Goal: Check status: Check status

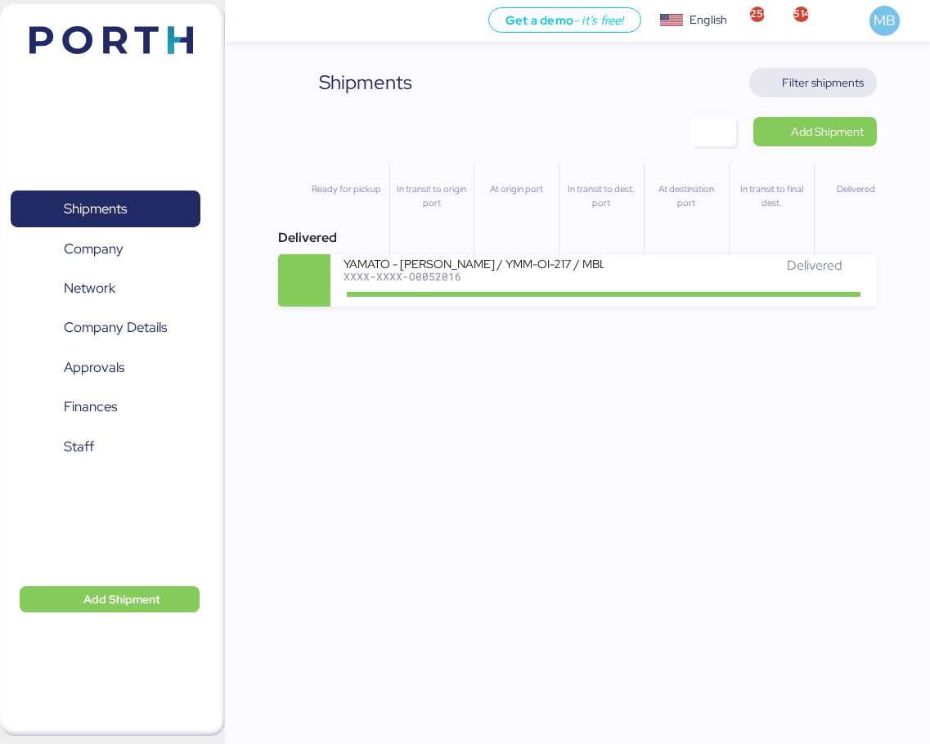
click at [832, 79] on span "Filter shipments" at bounding box center [823, 83] width 82 height 20
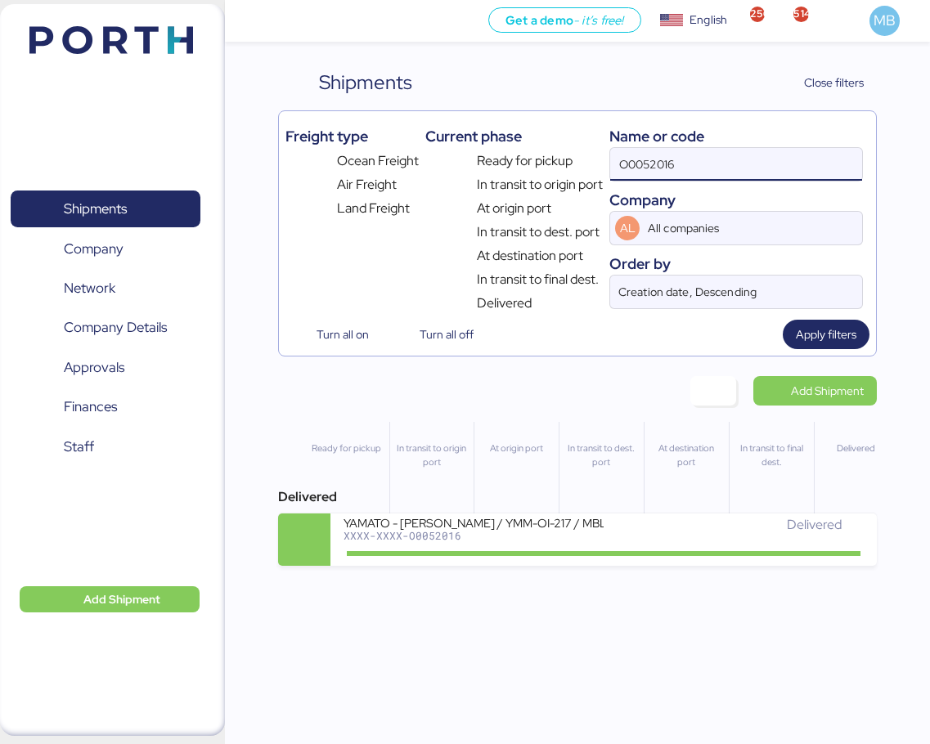
click at [575, 157] on div "Freight type Ocean Freight Air Freight Land Freight Current phase Ready for pic…" at bounding box center [577, 215] width 585 height 195
paste input "O0052115"
type input "O0052115"
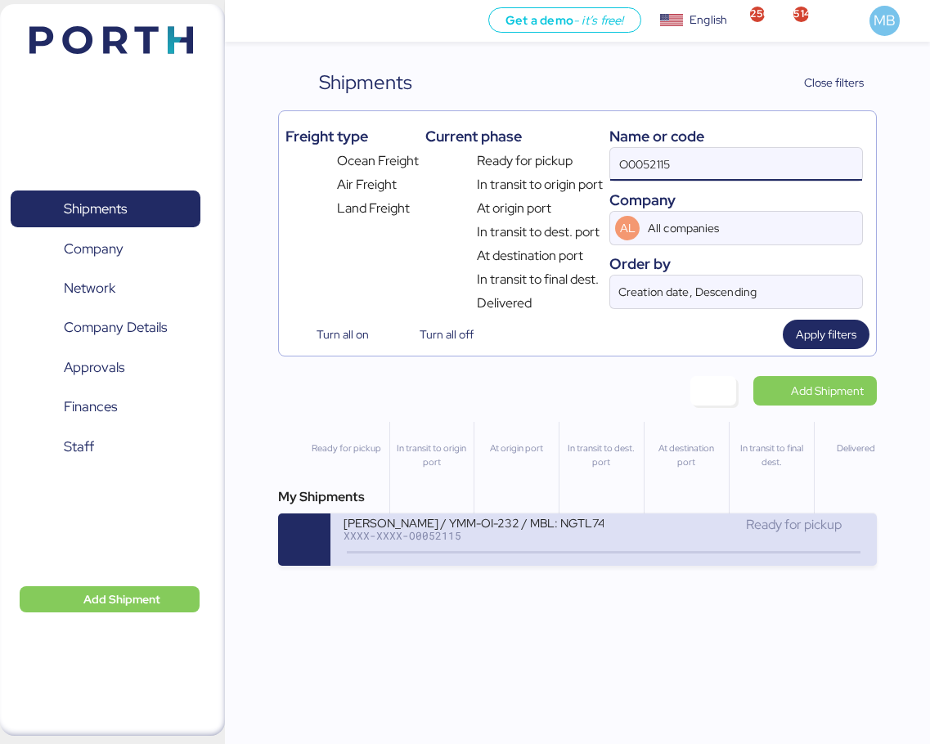
click at [567, 535] on div "XXXX-XXXX-O0052115" at bounding box center [474, 535] width 260 height 11
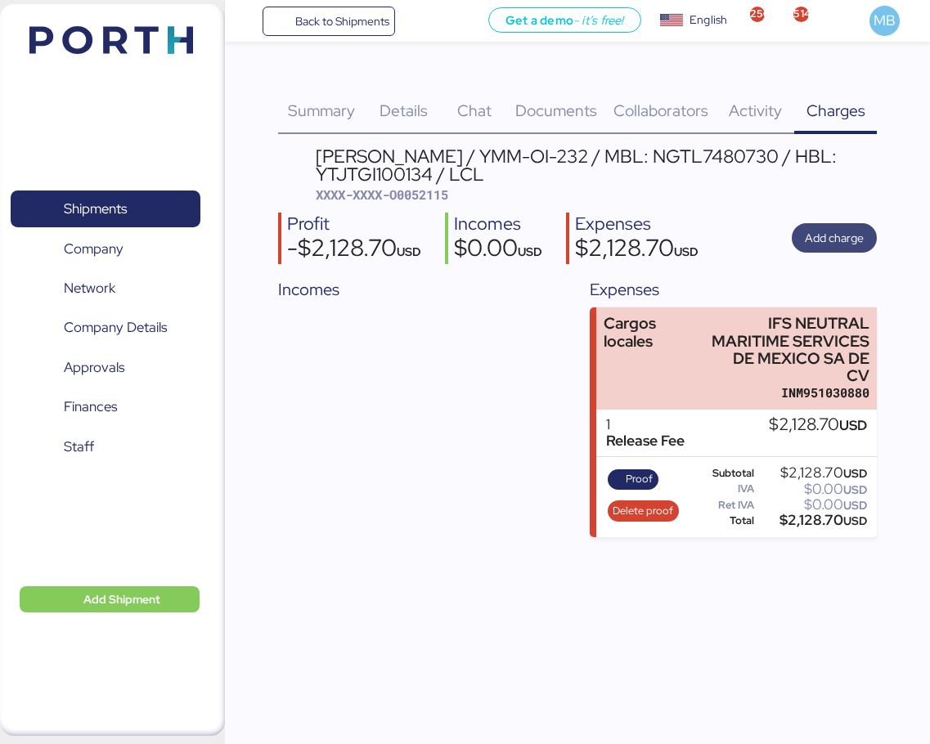
click at [848, 236] on span "Add charge" at bounding box center [834, 238] width 59 height 20
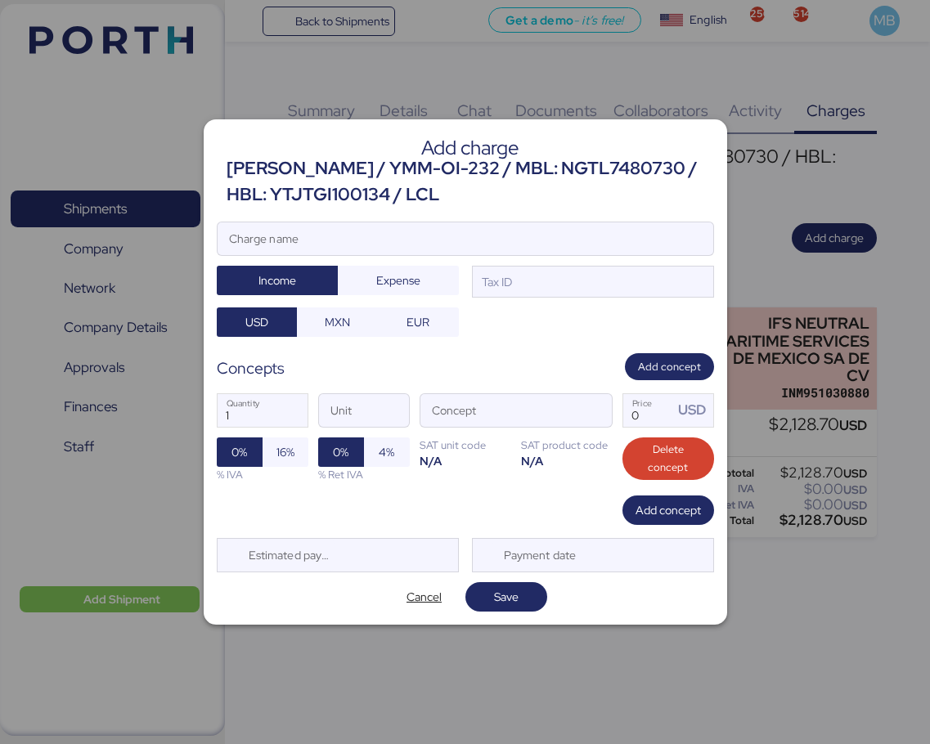
drag, startPoint x: 444, startPoint y: 196, endPoint x: 227, endPoint y: 168, distance: 218.5
click at [227, 168] on div "[PERSON_NAME] / YMM-OI-232 / MBL: NGTL7480730 / HBL: YTJTGI100134 / LCL" at bounding box center [470, 181] width 487 height 53
copy div "[PERSON_NAME] / YMM-OI-232 / MBL: NGTL7480730 / HBL: YTJTGI100134 / LCL"
click at [326, 232] on input "Charge name" at bounding box center [466, 238] width 496 height 33
paste input "[PERSON_NAME] / YMM-OI-232 / MBL: NGTL7480730 / HBL: YTJTGI100134 / LCL"
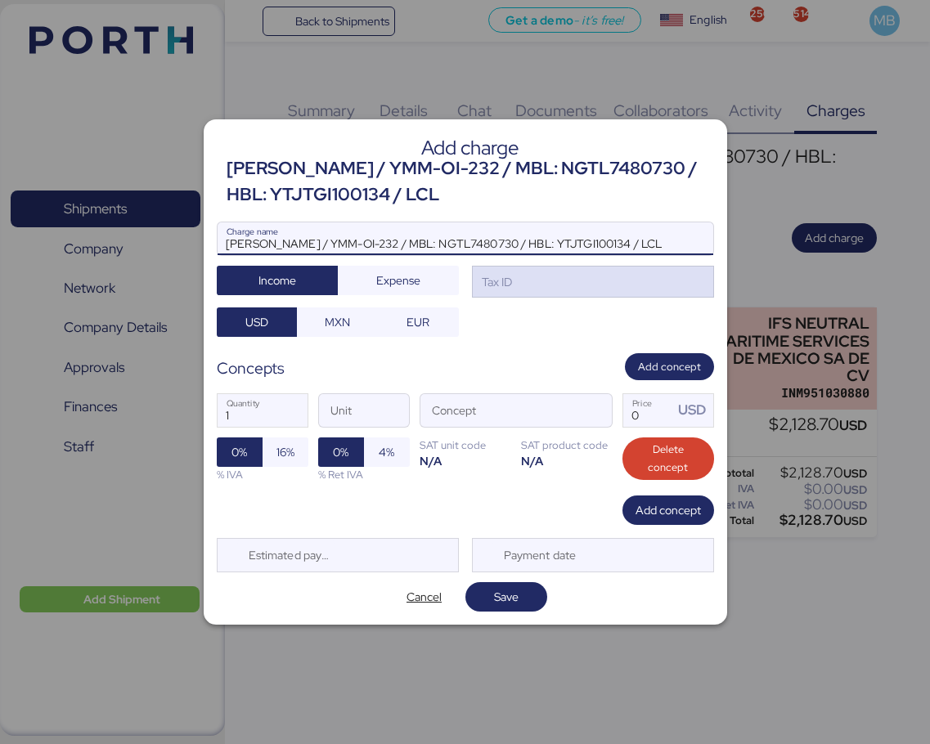
type input "[PERSON_NAME] / YMM-OI-232 / MBL: NGTL7480730 / HBL: YTJTGI100134 / LCL"
click at [529, 284] on div "Tax ID" at bounding box center [593, 282] width 242 height 33
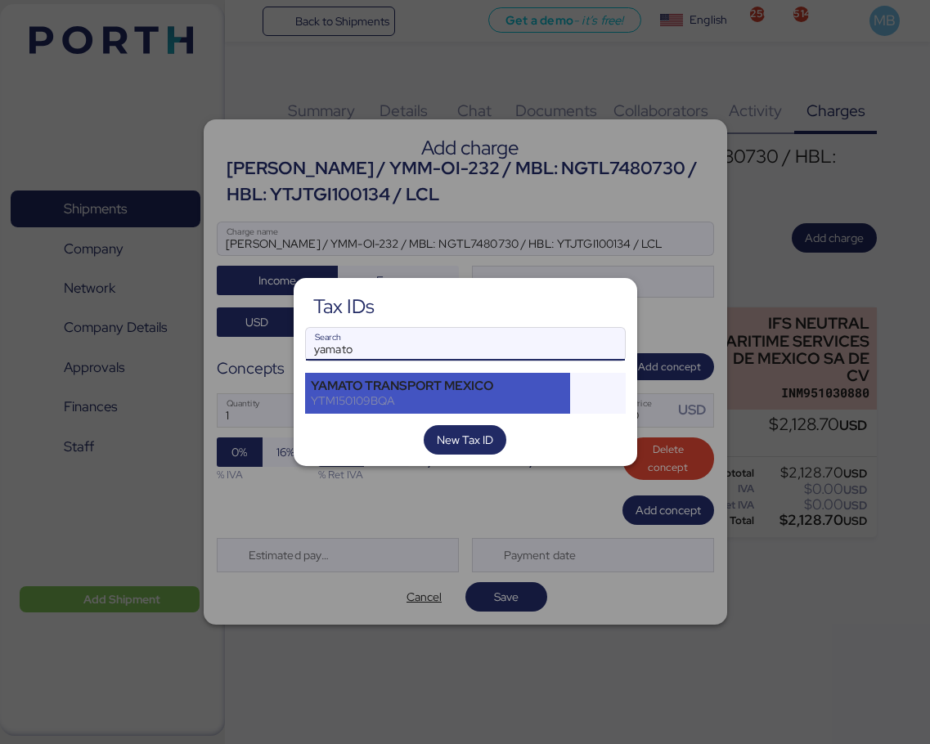
type input "yamato"
click at [419, 406] on div "YTM150109BQA" at bounding box center [438, 400] width 254 height 15
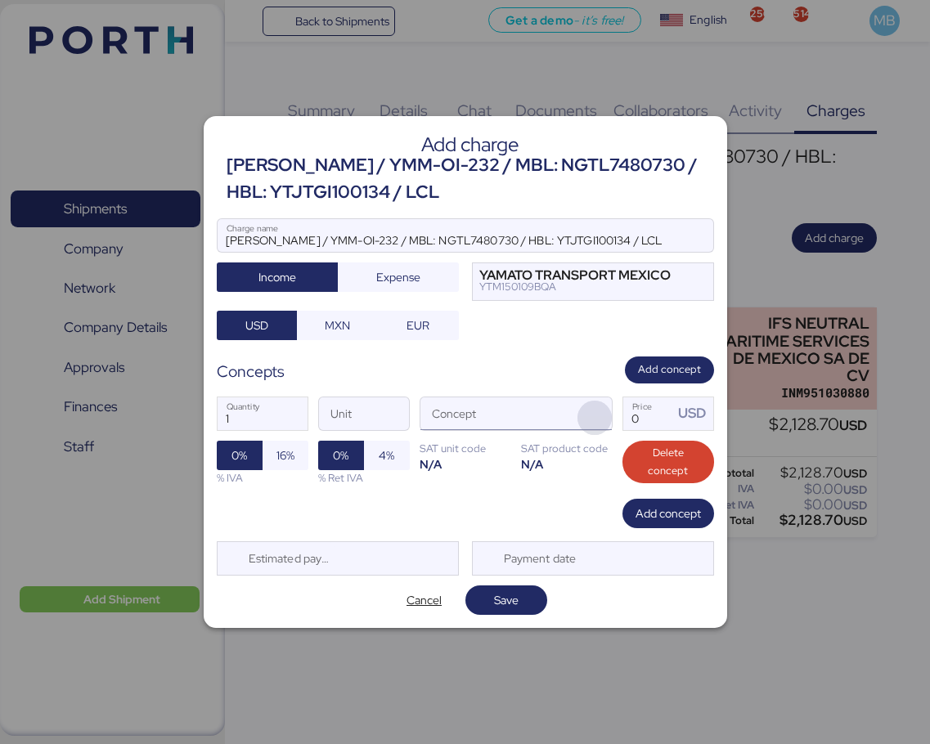
click at [598, 417] on span "button" at bounding box center [594, 418] width 34 height 34
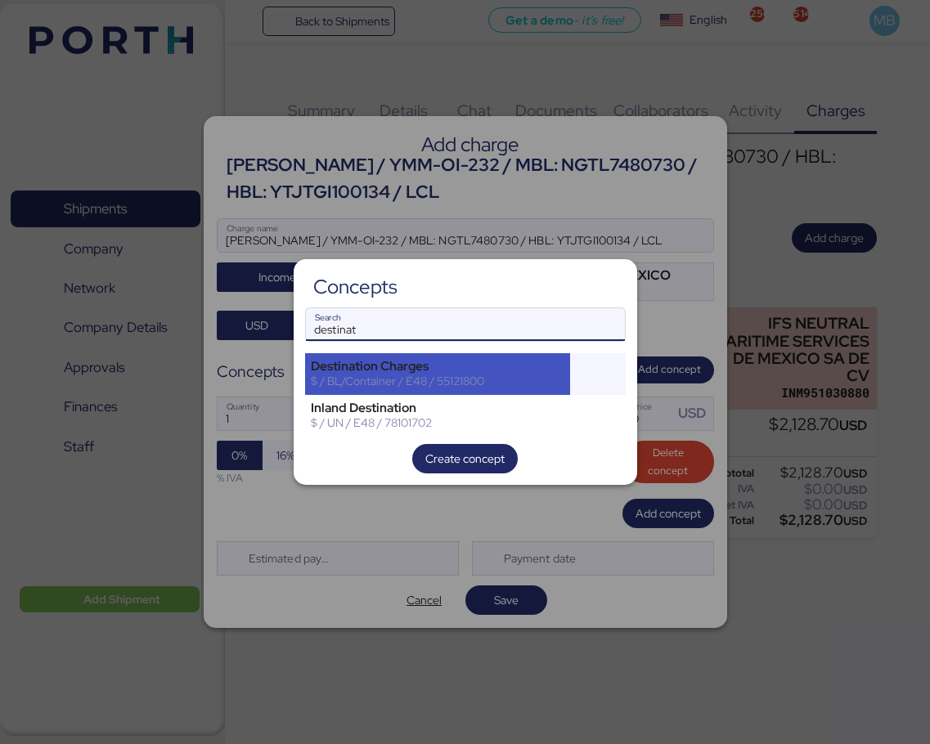
type input "destinat"
click at [510, 380] on div "$ / BL/Container / E48 / 55121800" at bounding box center [438, 381] width 254 height 15
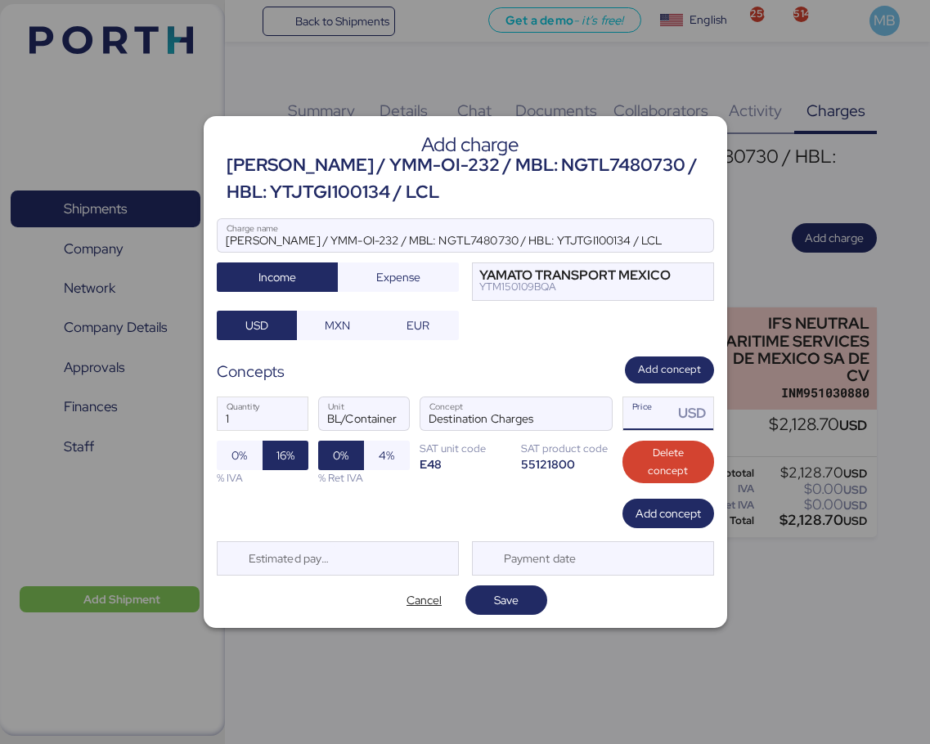
click at [648, 409] on input "Price USD" at bounding box center [648, 413] width 51 height 33
type input "2158.7"
click at [666, 521] on span "Add concept" at bounding box center [668, 514] width 65 height 20
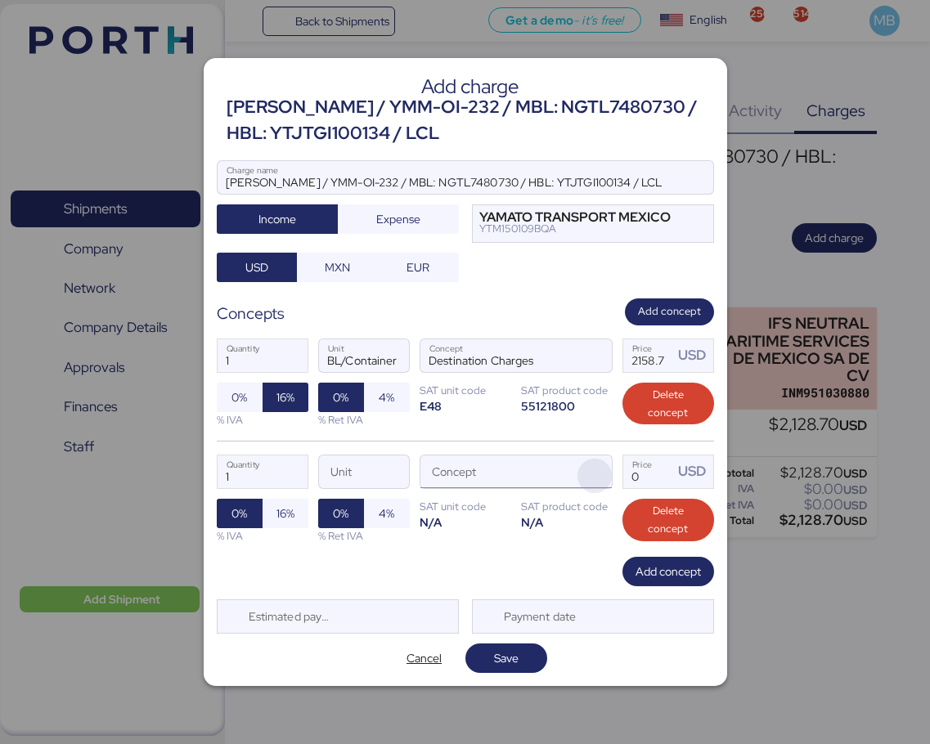
click at [590, 476] on span "button" at bounding box center [594, 476] width 34 height 34
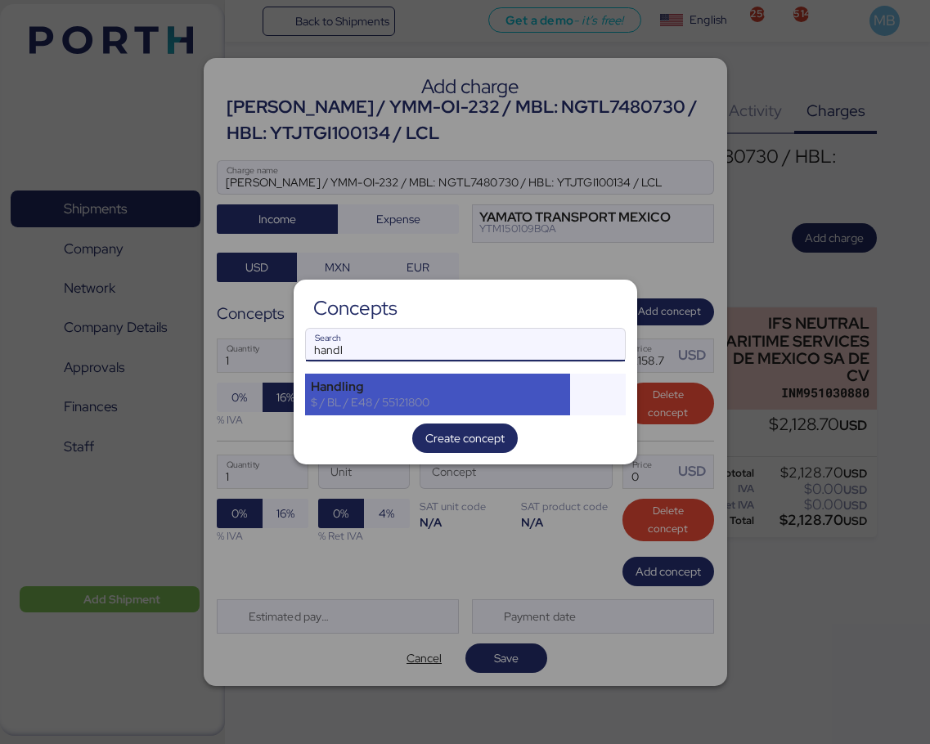
type input "handl"
click at [387, 393] on div "Handling" at bounding box center [438, 387] width 254 height 15
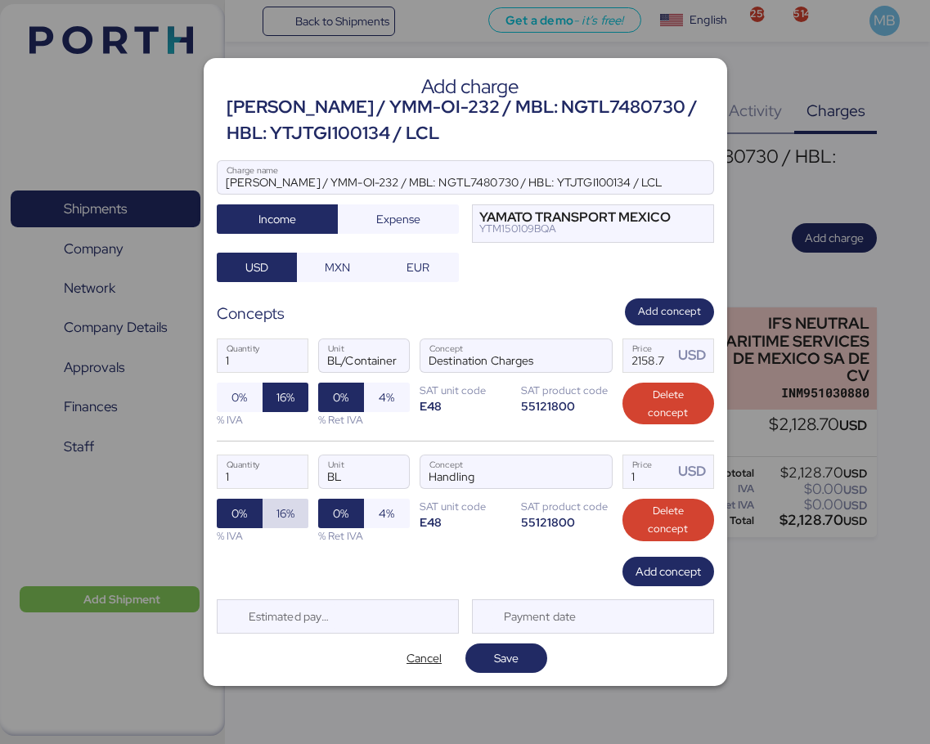
click at [294, 520] on span "16%" at bounding box center [286, 513] width 20 height 23
drag, startPoint x: 653, startPoint y: 476, endPoint x: 616, endPoint y: 470, distance: 37.2
click at [616, 470] on div "1 Quantity BL Unit Handling Concept 1 Price USD 0% 16% % IVA 0% 4% % Ret IVA SA…" at bounding box center [465, 499] width 497 height 116
type input "36"
click at [671, 573] on span "Add concept" at bounding box center [668, 572] width 65 height 20
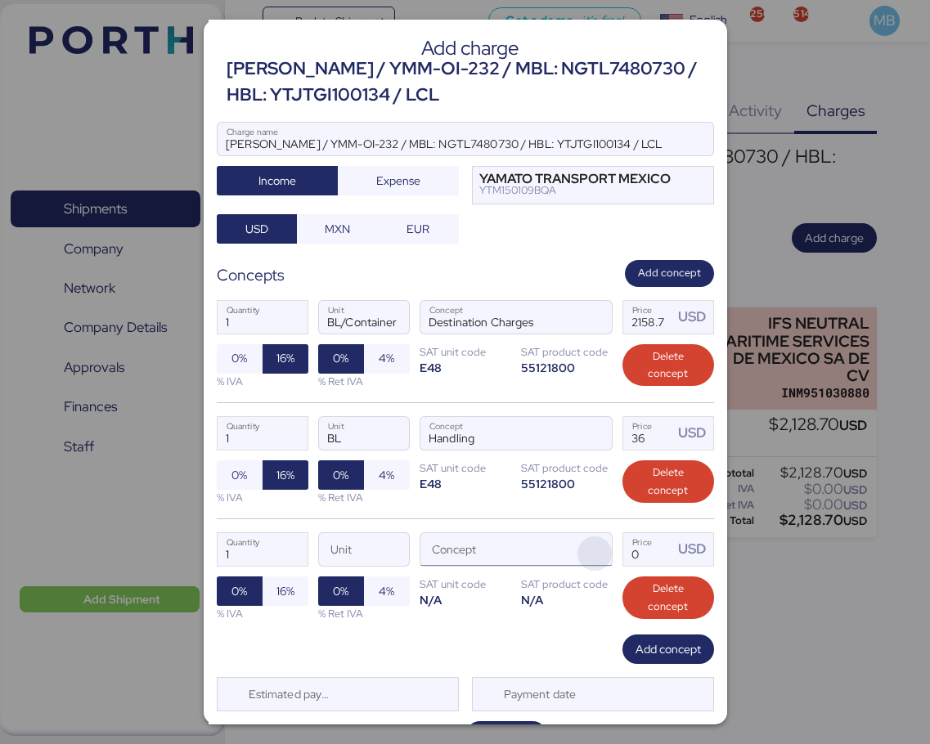
click at [591, 550] on span "button" at bounding box center [594, 554] width 34 height 34
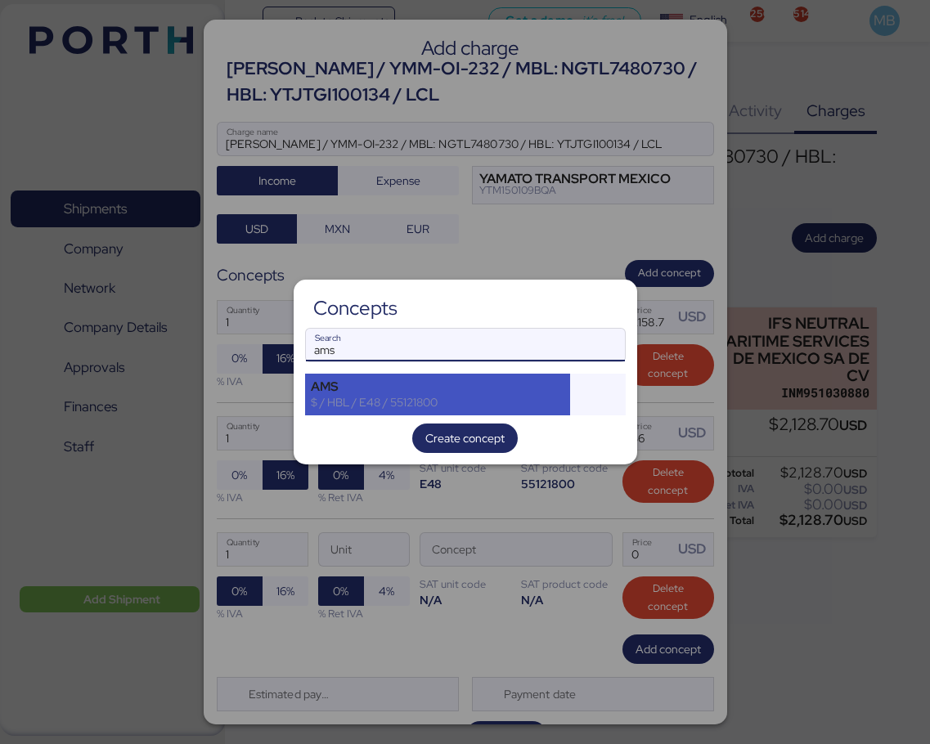
type input "ams"
click at [398, 400] on div "$ / HBL / E48 / 55121800" at bounding box center [438, 402] width 254 height 15
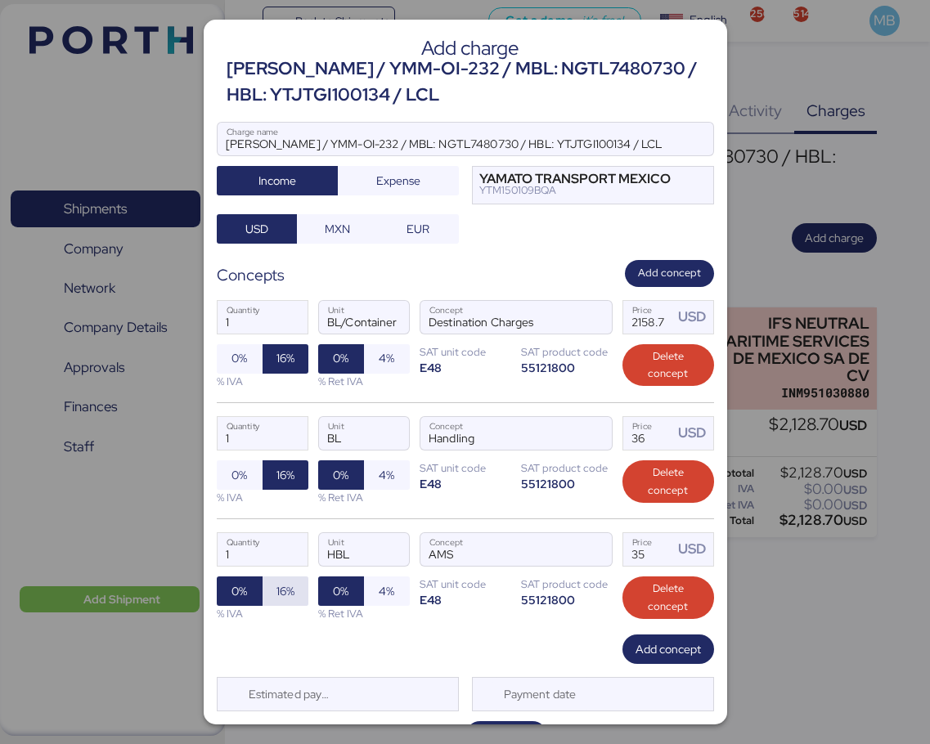
click at [277, 580] on span "16%" at bounding box center [286, 591] width 20 height 23
drag, startPoint x: 639, startPoint y: 556, endPoint x: 604, endPoint y: 550, distance: 35.0
click at [604, 550] on div "1 Quantity HBL Unit AMS Concept 35 Price USD 0% 16% % IVA 0% 4% % Ret IVA SAT u…" at bounding box center [465, 577] width 497 height 116
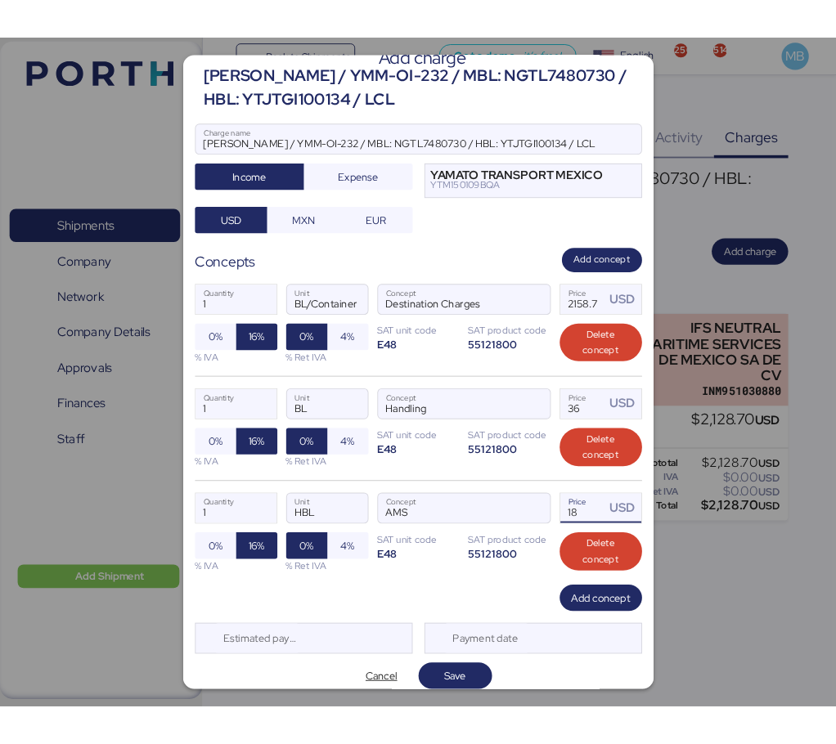
scroll to position [39, 0]
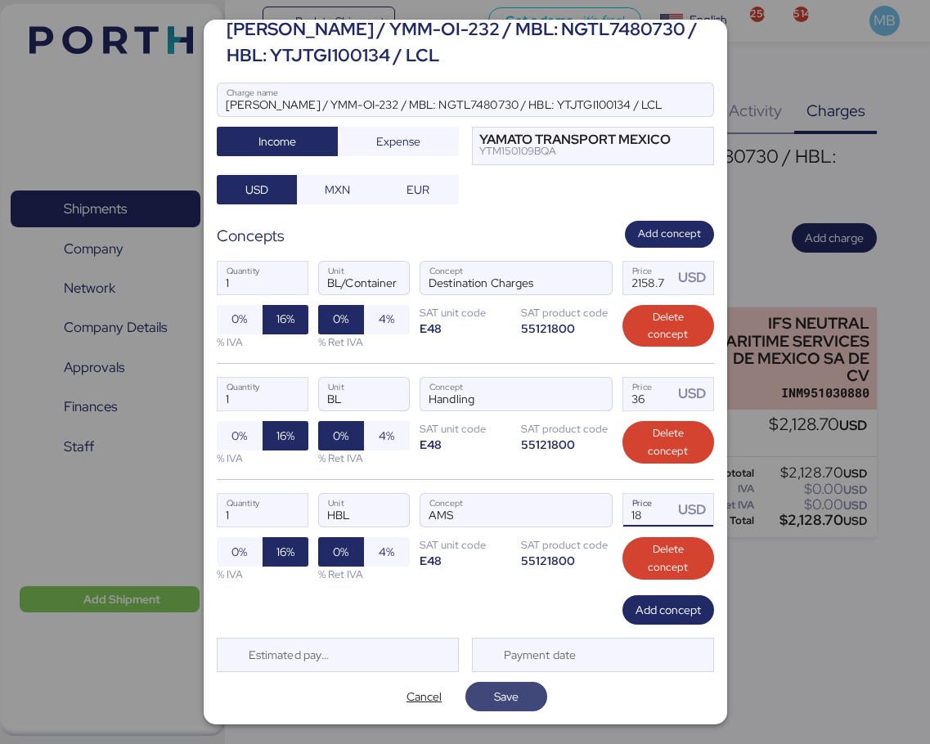
type input "18"
click at [509, 693] on span "Save" at bounding box center [506, 697] width 25 height 20
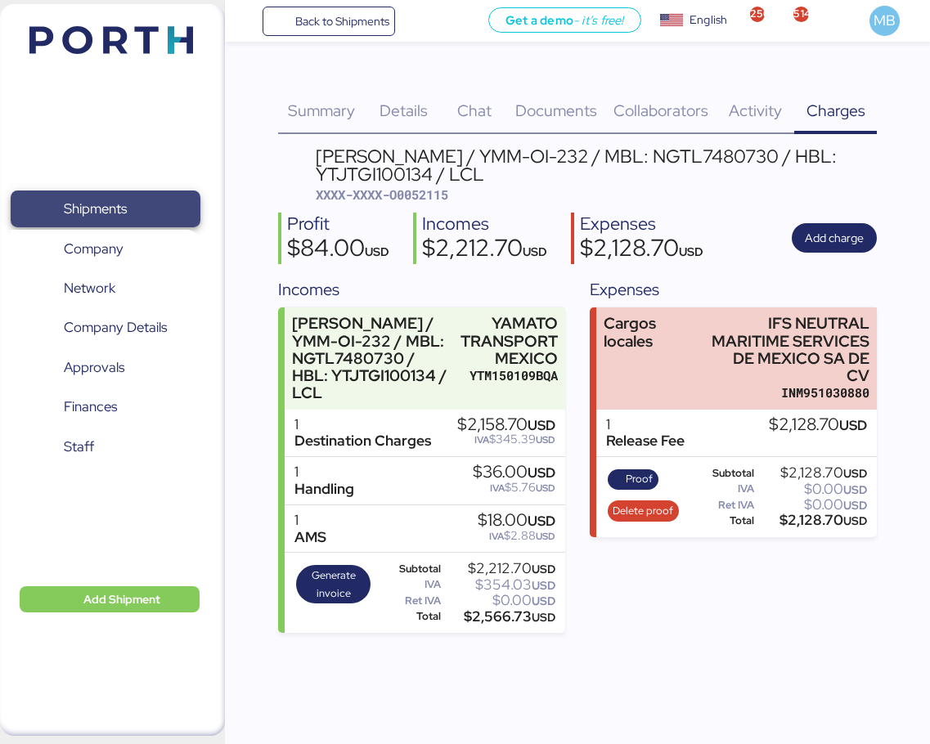
click at [101, 201] on span "Shipments" at bounding box center [95, 209] width 63 height 24
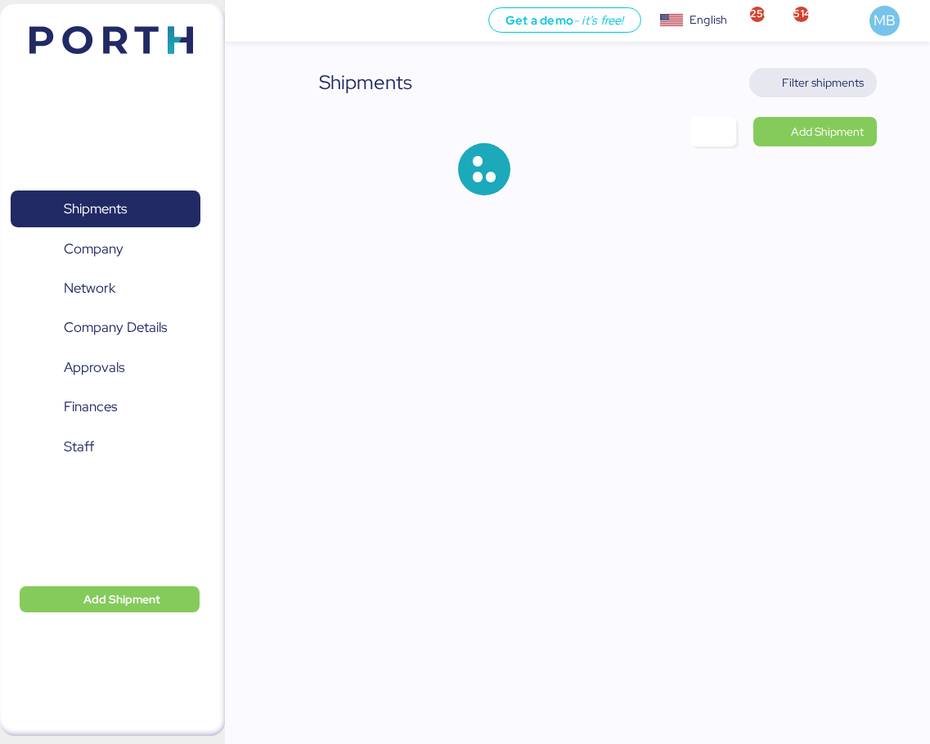
click at [834, 77] on span "Filter shipments" at bounding box center [823, 83] width 82 height 20
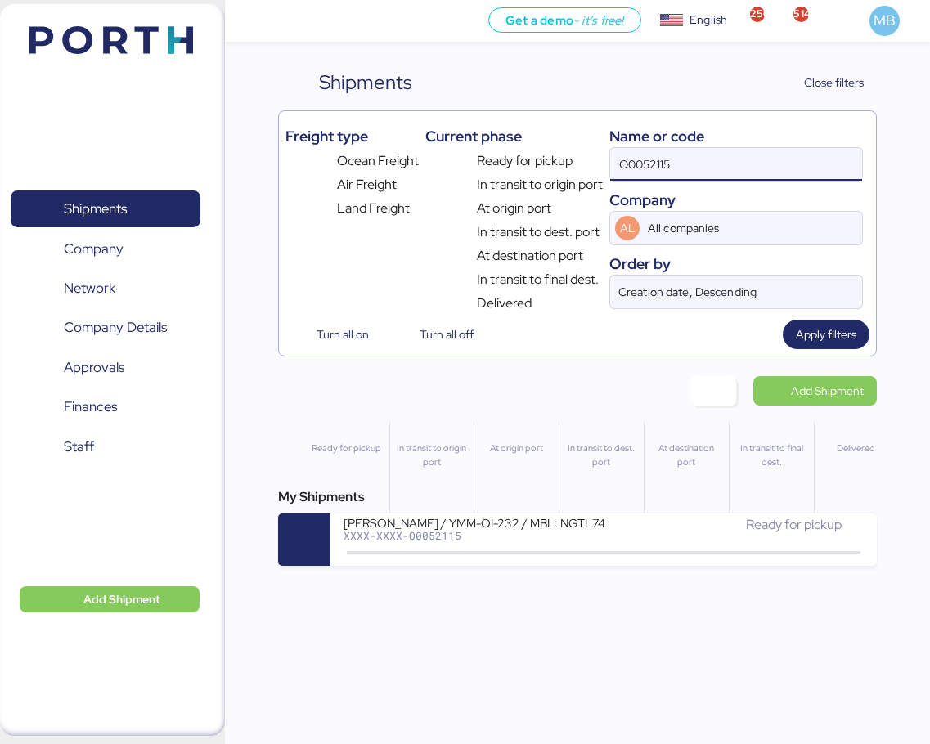
drag, startPoint x: 710, startPoint y: 164, endPoint x: 585, endPoint y: 164, distance: 125.1
click at [585, 164] on div "Freight type Ocean Freight Air Freight Land Freight Current phase Ready for pic…" at bounding box center [577, 215] width 585 height 195
paste input "O0052062"
type input "O0052062"
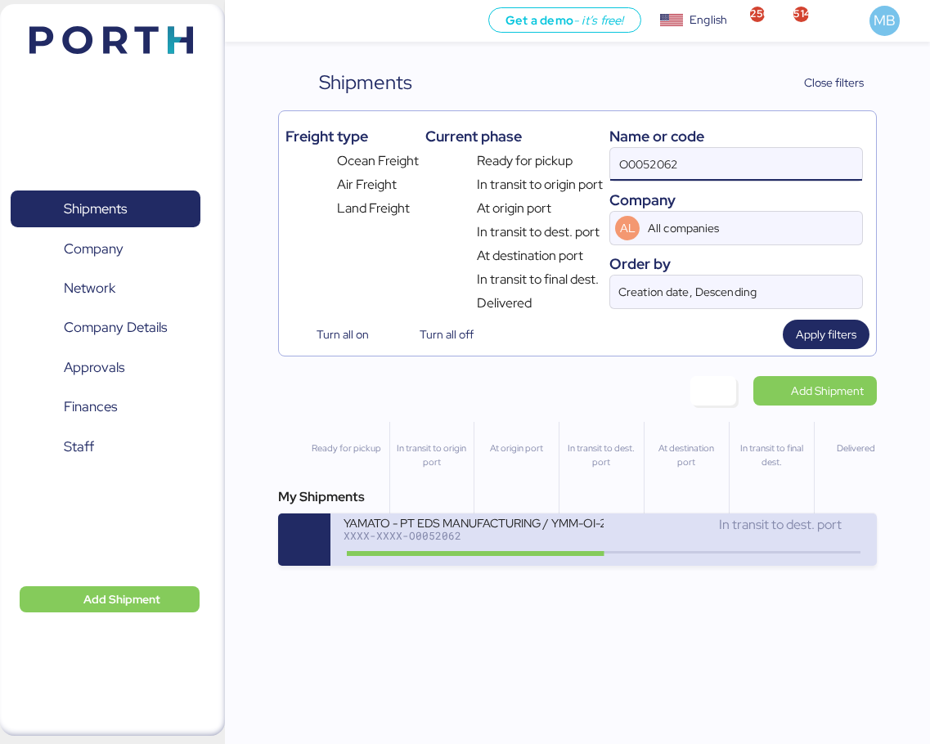
click at [564, 541] on div "XXXX-XXXX-O0052062" at bounding box center [474, 535] width 260 height 11
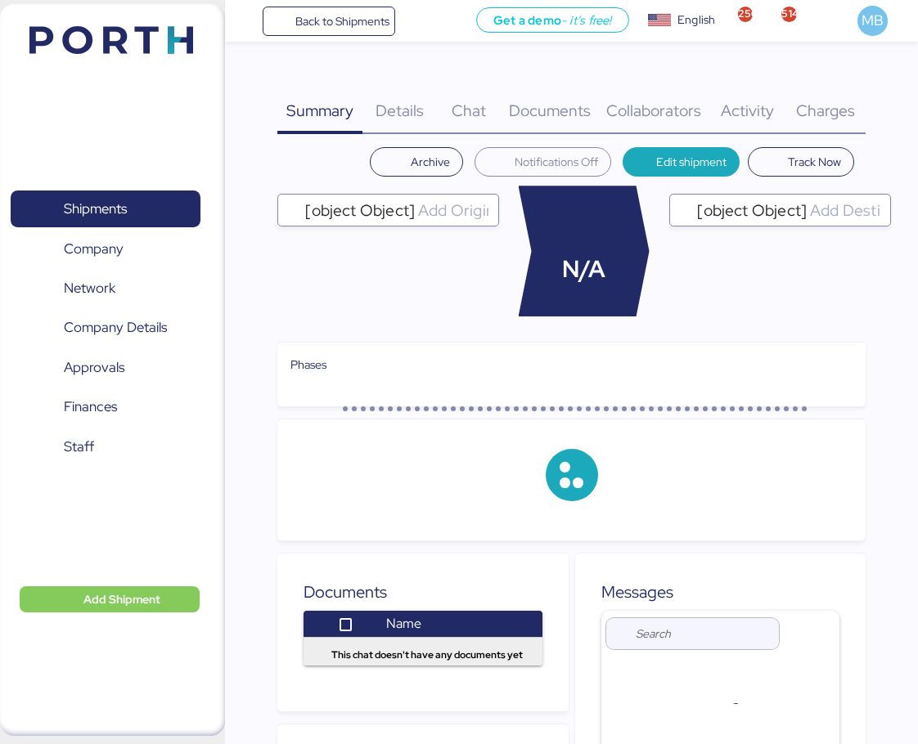
click at [833, 92] on div "Charges 0" at bounding box center [825, 101] width 80 height 66
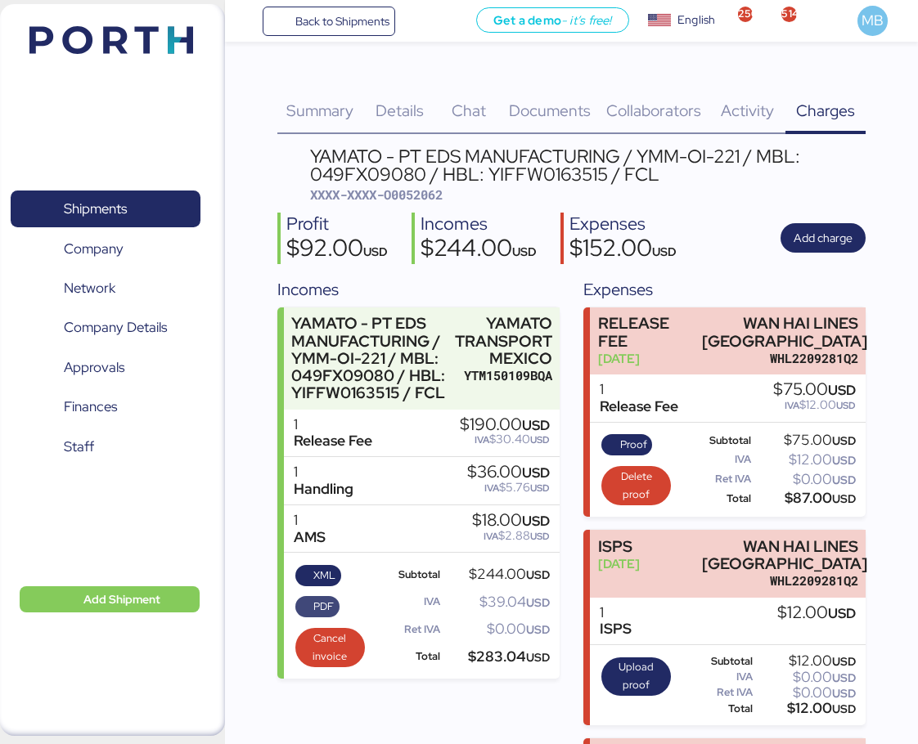
click at [317, 604] on span "PDF" at bounding box center [323, 607] width 20 height 18
click at [321, 573] on span "XML" at bounding box center [324, 576] width 22 height 18
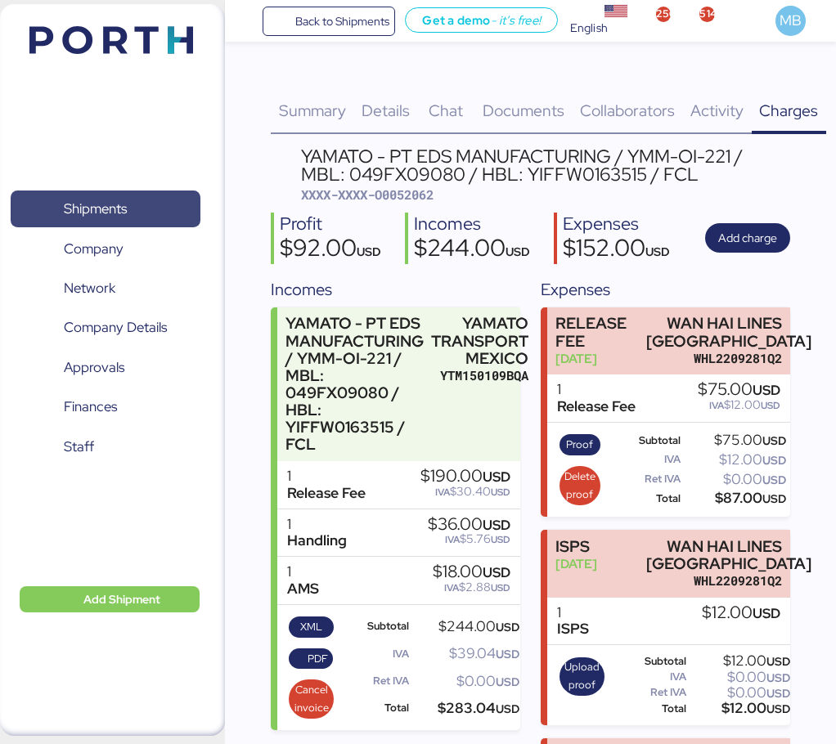
click at [137, 199] on span "Shipments" at bounding box center [105, 209] width 176 height 24
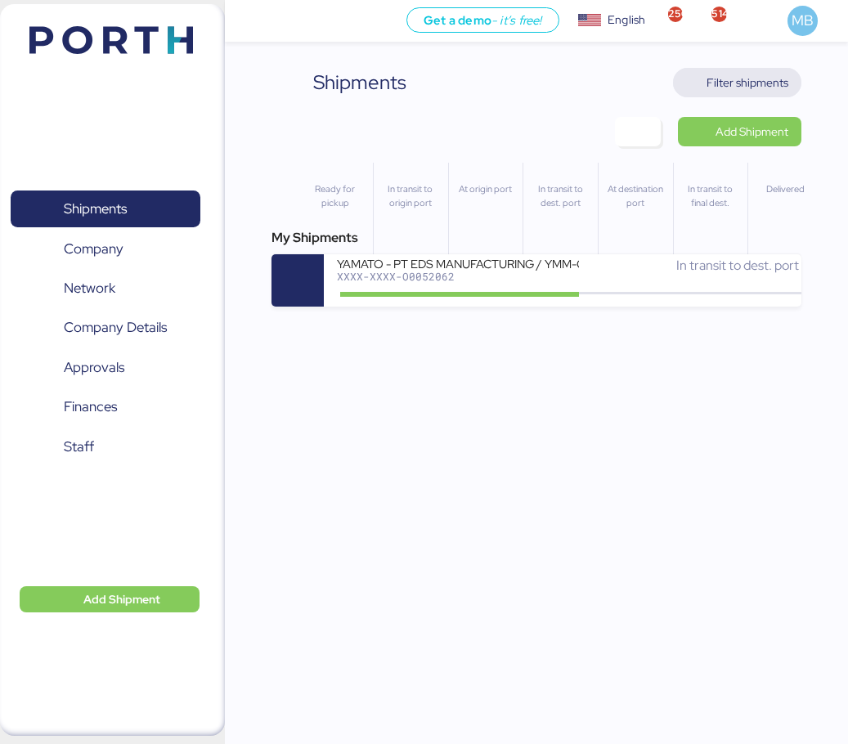
click at [758, 79] on span "Filter shipments" at bounding box center [748, 83] width 82 height 20
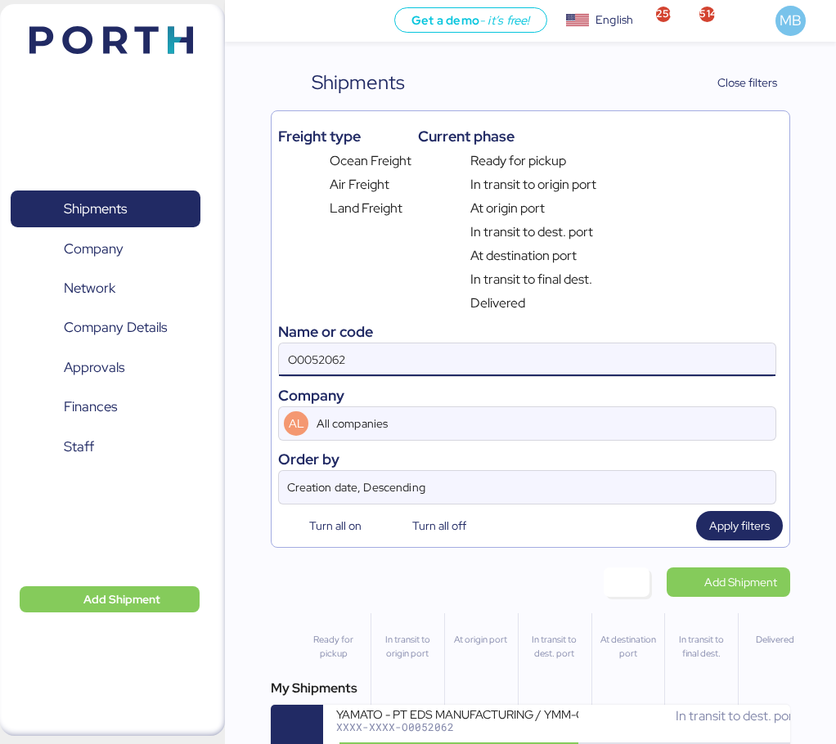
drag, startPoint x: 338, startPoint y: 353, endPoint x: 249, endPoint y: 349, distance: 89.2
click at [249, 349] on div "Shipments Clear Filters Close filters Freight type Ocean Freight Air Freight La…" at bounding box center [418, 378] width 836 height 757
paste input "O0042469"
type input "O0042469"
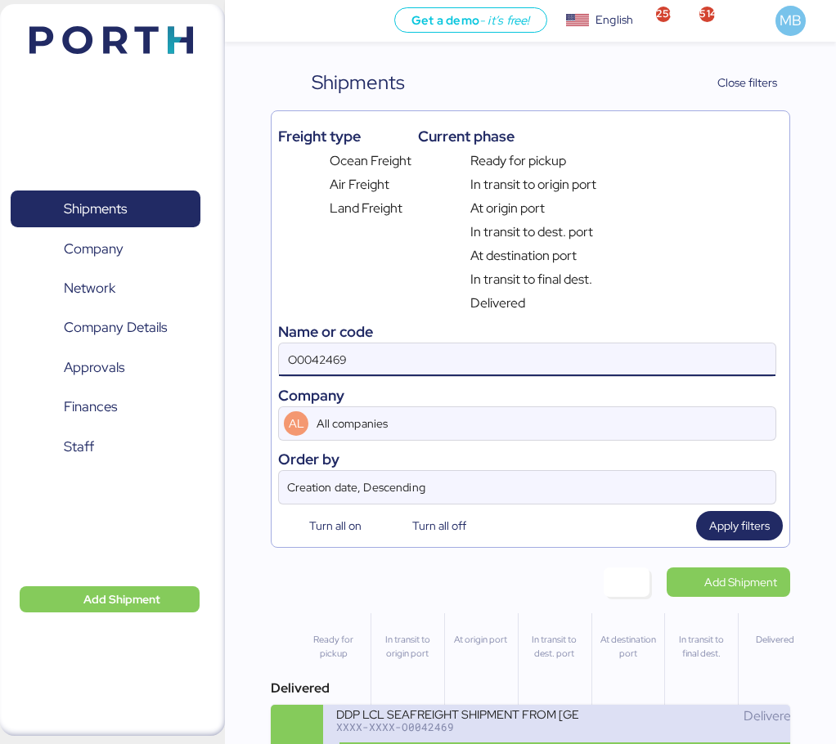
click at [491, 729] on div "XXXX-XXXX-O0042469" at bounding box center [457, 726] width 242 height 11
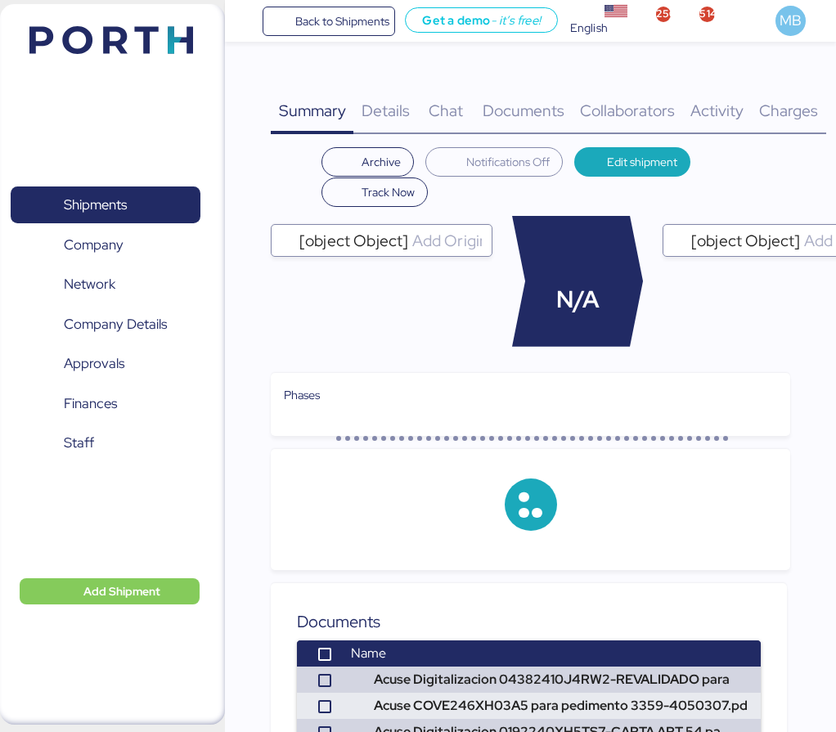
click at [781, 118] on span "Charges" at bounding box center [788, 110] width 59 height 21
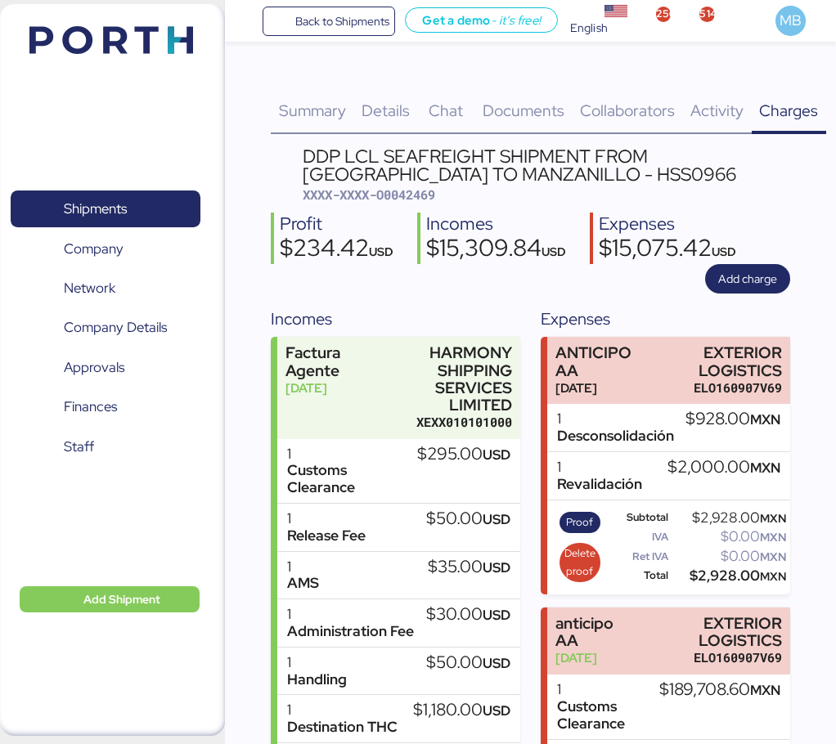
click at [411, 95] on div "Details 0" at bounding box center [385, 101] width 64 height 66
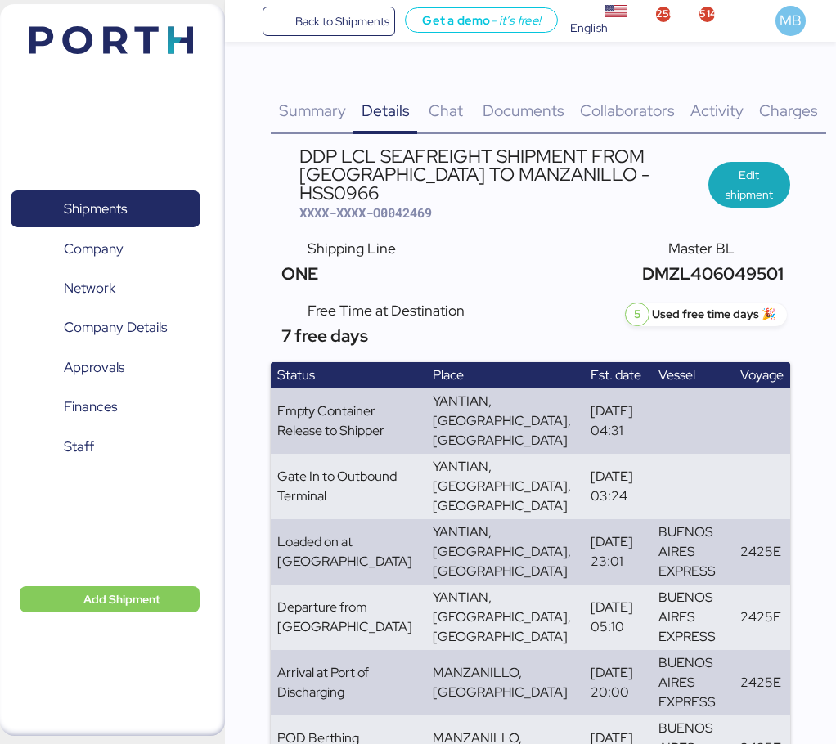
drag, startPoint x: 655, startPoint y: 305, endPoint x: 558, endPoint y: 258, distance: 108.3
click at [556, 260] on div "Shipping Line ONE Master BL DMZL406049501" at bounding box center [530, 262] width 519 height 62
click at [541, 102] on span "Documents" at bounding box center [524, 110] width 82 height 21
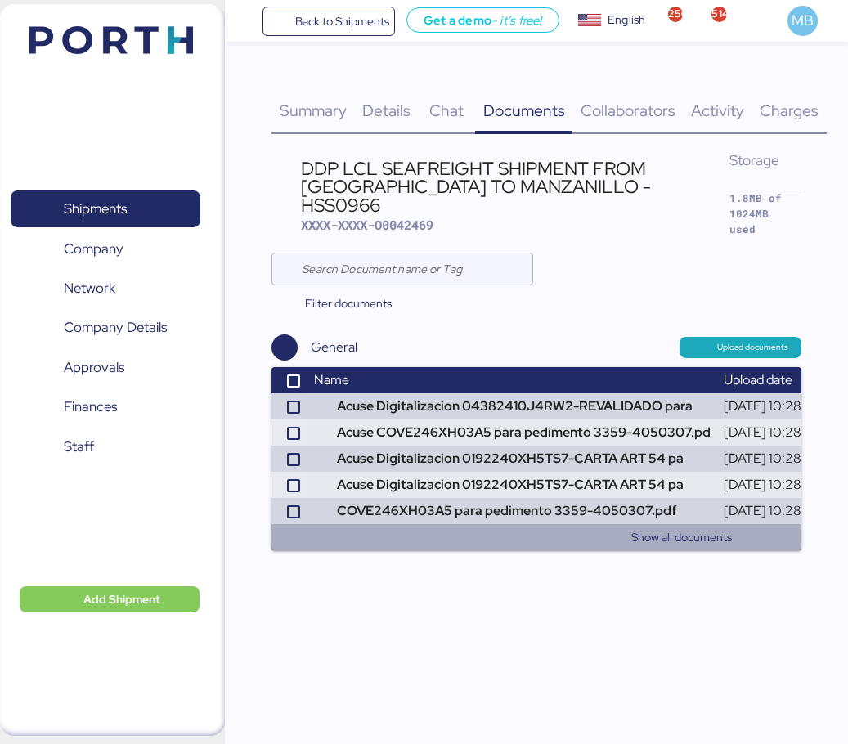
click at [712, 521] on div "Show all documents" at bounding box center [679, 534] width 788 height 26
click at [679, 528] on button "Show all documents" at bounding box center [681, 538] width 781 height 20
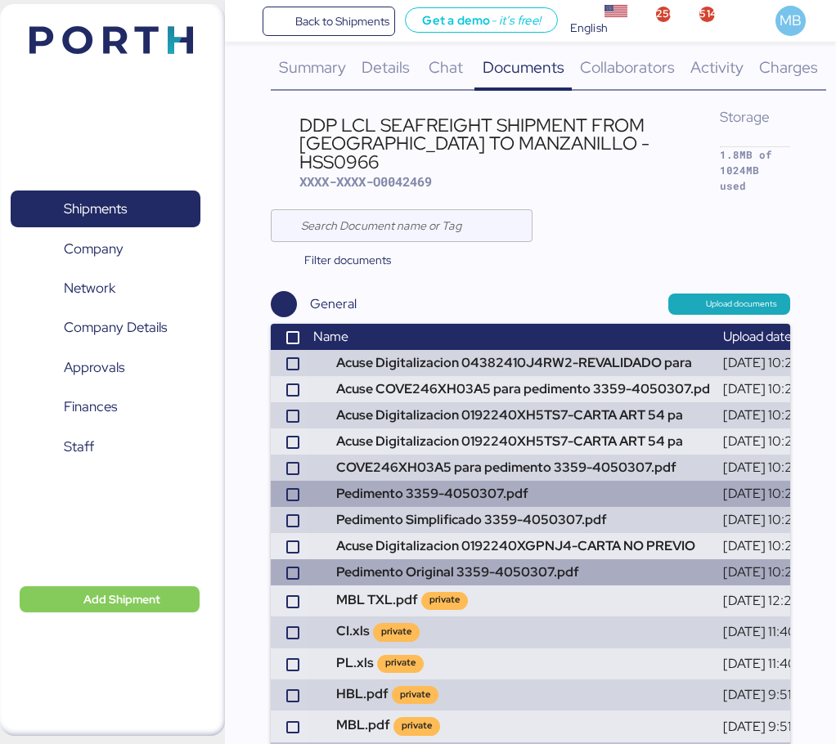
scroll to position [84, 0]
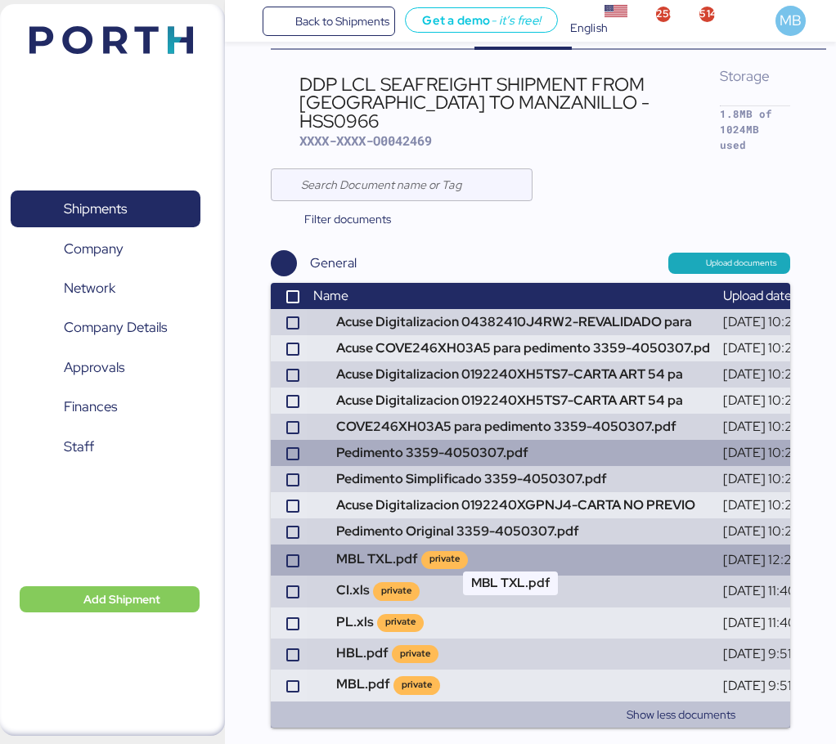
click at [371, 545] on td "MBL TXL.pdf private" at bounding box center [512, 560] width 410 height 31
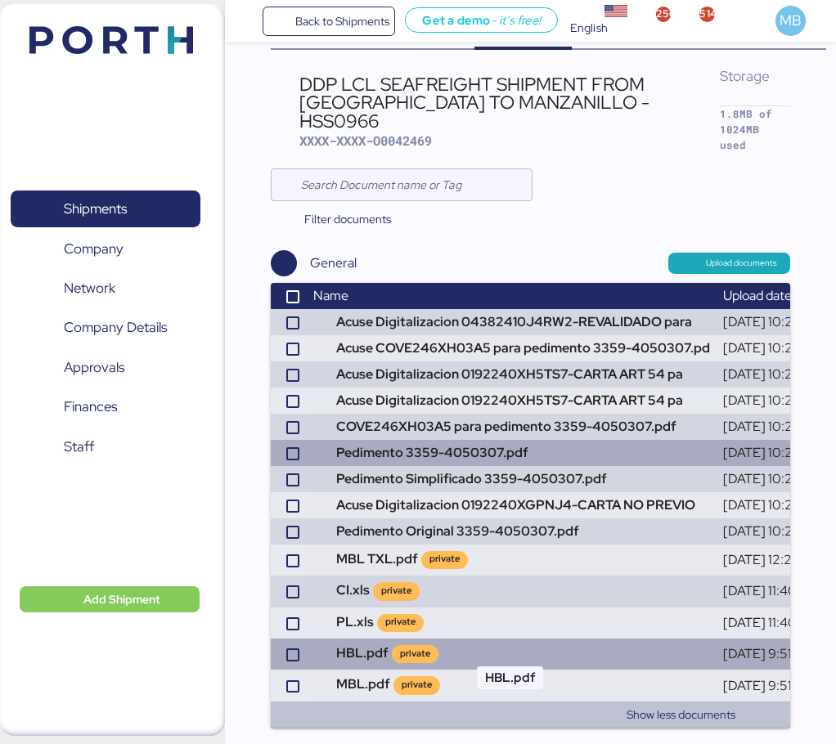
click at [348, 639] on td "HBL.pdf private" at bounding box center [512, 654] width 410 height 31
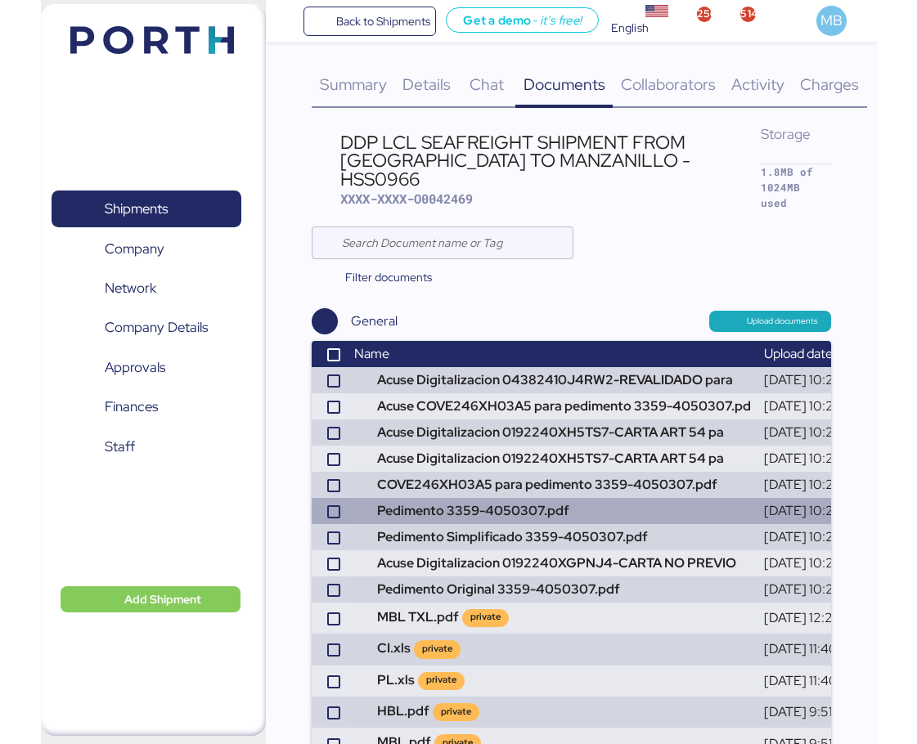
scroll to position [0, 0]
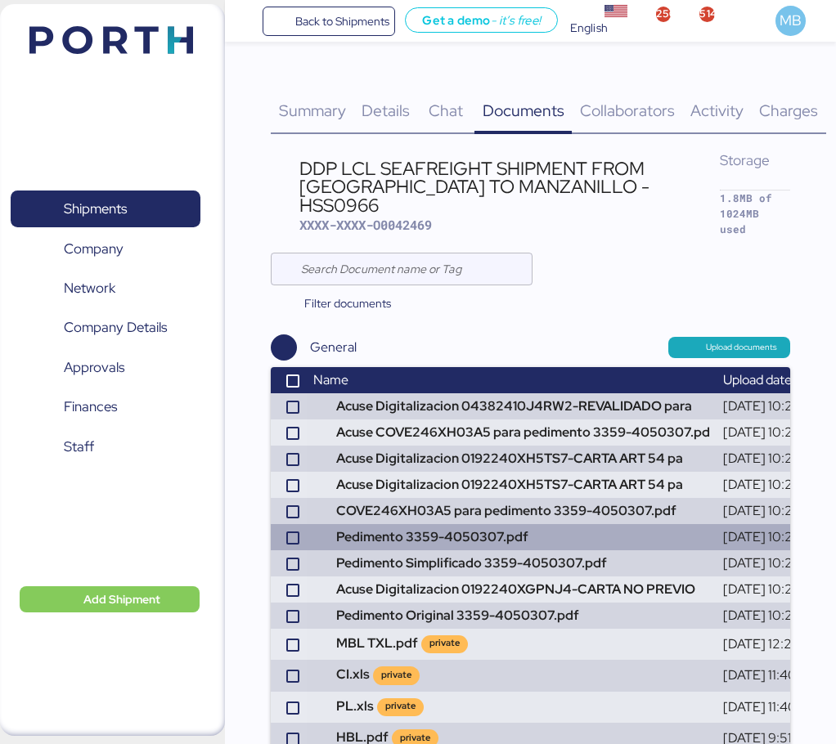
click at [793, 134] on div "Summary 0 Details 0 Chat 0 Documents 0 Collaborators 0 Activity 0 Charges 0 DDP…" at bounding box center [418, 406] width 836 height 812
click at [783, 99] on div "Charges 0" at bounding box center [789, 101] width 74 height 66
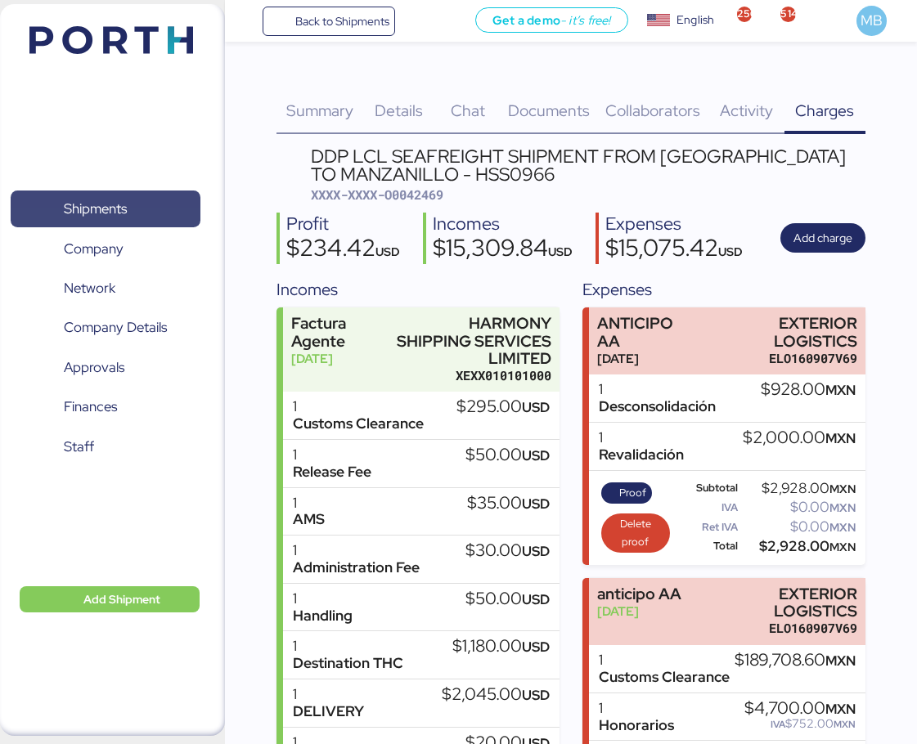
click at [143, 205] on span "Shipments" at bounding box center [105, 209] width 176 height 24
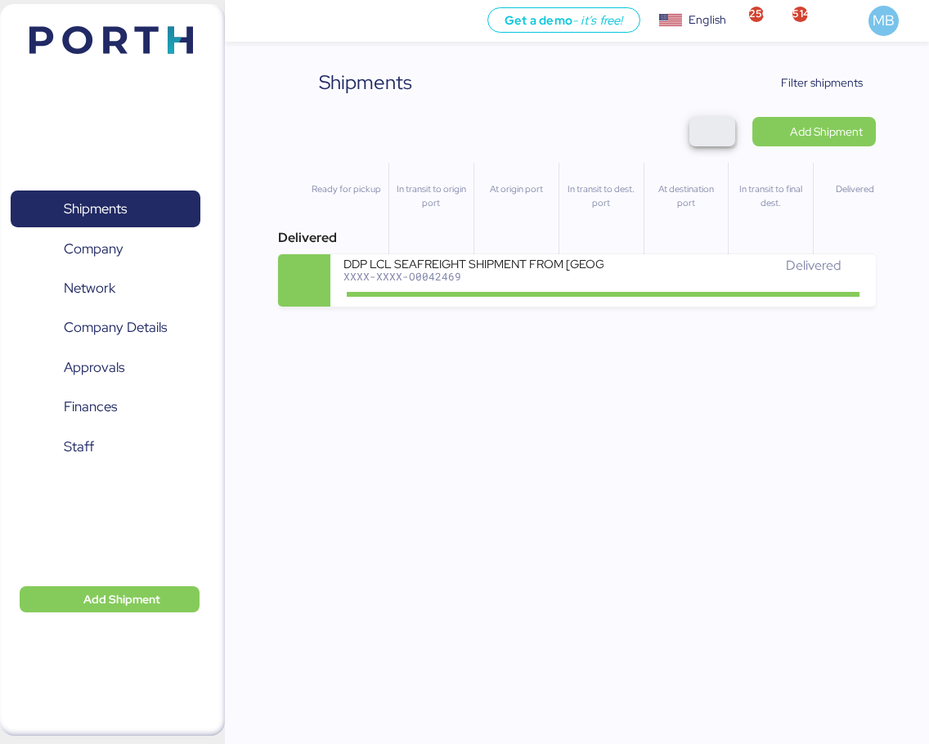
click at [712, 127] on span "button" at bounding box center [713, 131] width 20 height 23
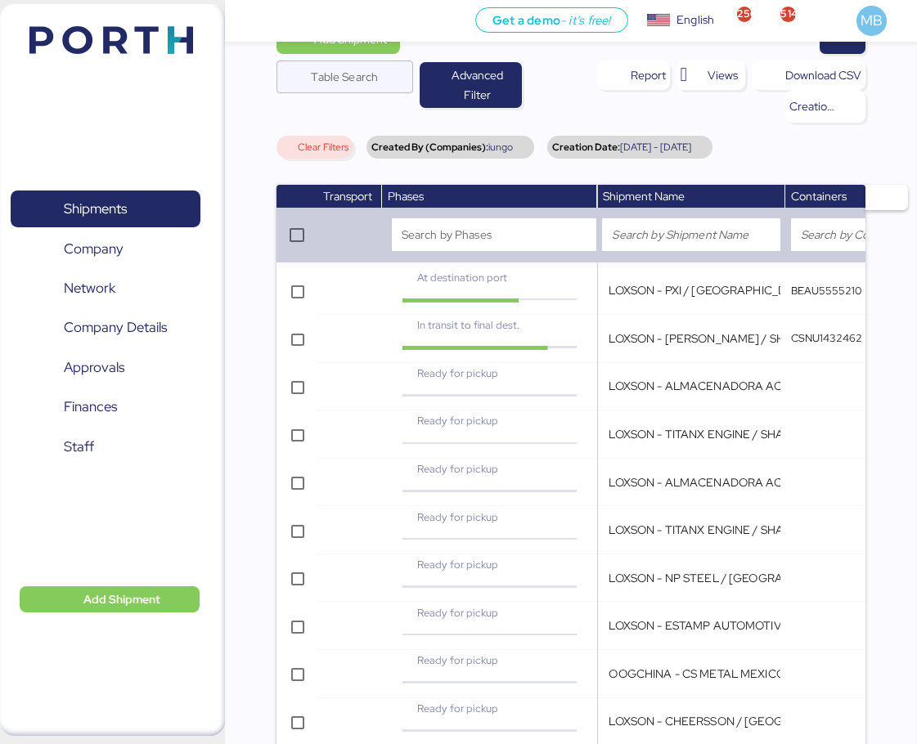
scroll to position [200, 0]
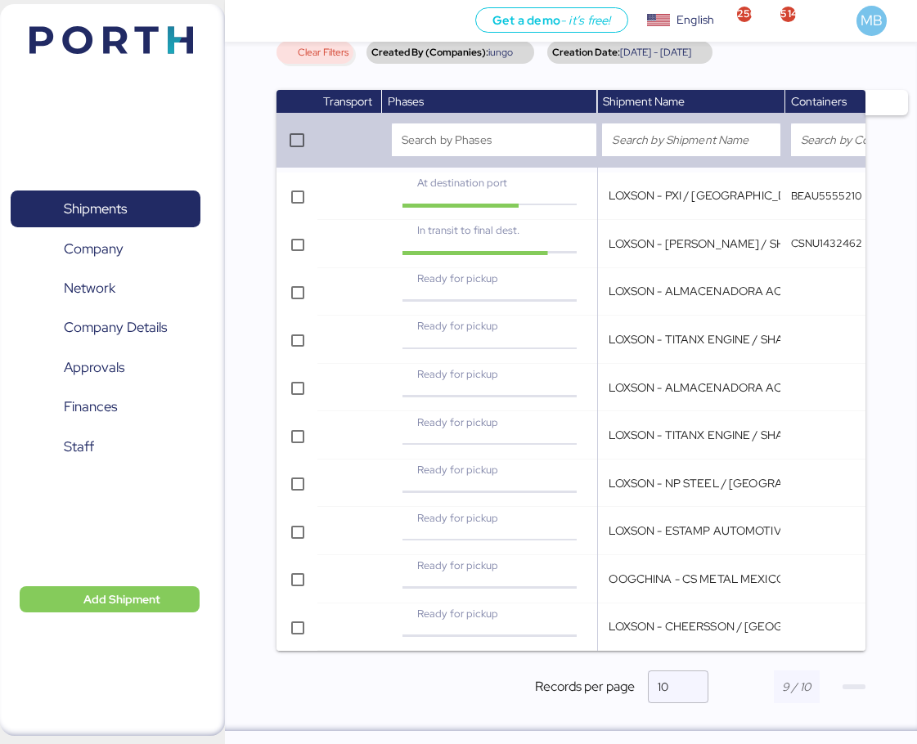
click at [857, 689] on span "button" at bounding box center [853, 687] width 23 height 5
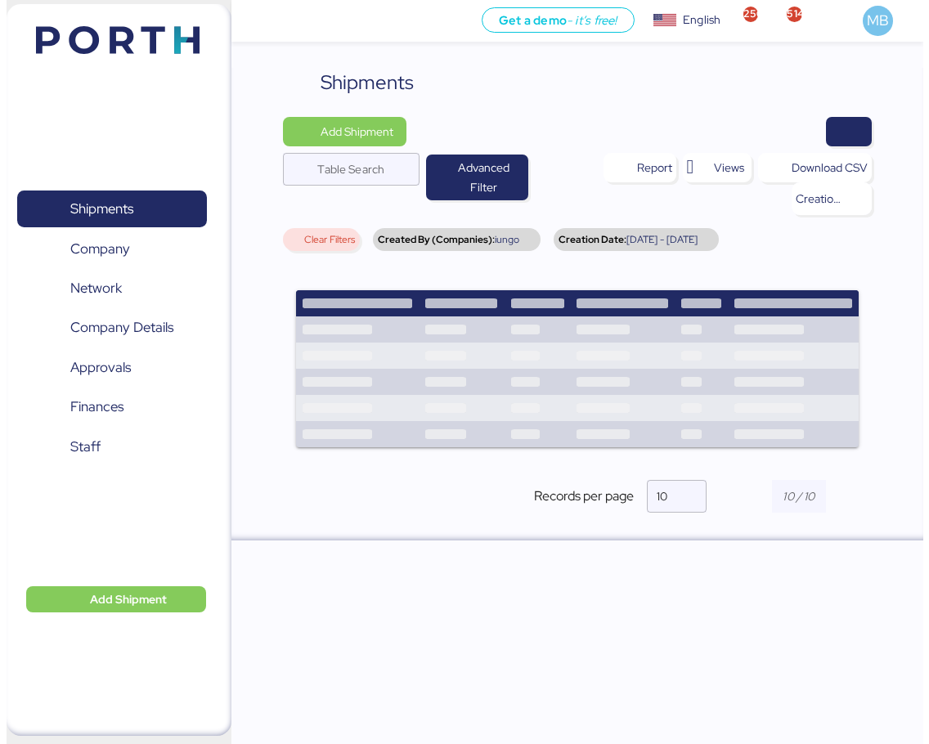
scroll to position [0, 0]
